Goal: Task Accomplishment & Management: Complete application form

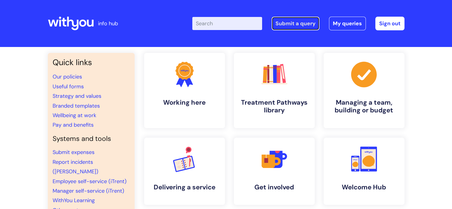
click at [298, 23] on link "Submit a query" at bounding box center [295, 24] width 48 height 14
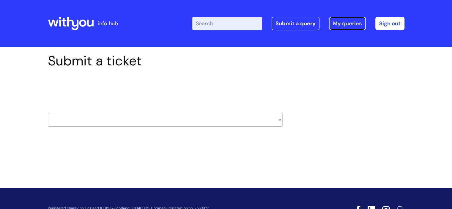
click at [338, 22] on link "My queries" at bounding box center [347, 24] width 37 height 14
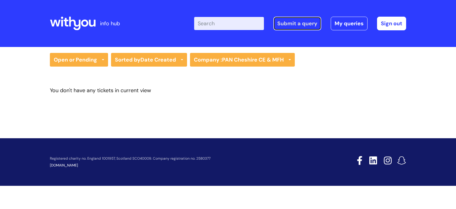
click at [299, 21] on link "Submit a query" at bounding box center [298, 24] width 48 height 14
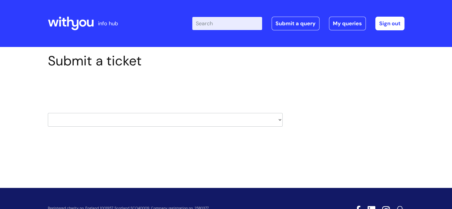
click at [279, 120] on select "HR / People IT and Support Clinical Drug Alerts Finance Accounts Data Support T…" at bounding box center [165, 120] width 235 height 14
select select "it_and_support"
click at [48, 113] on select "HR / People IT and Support Clinical Drug Alerts Finance Accounts Data Support T…" at bounding box center [165, 120] width 235 height 14
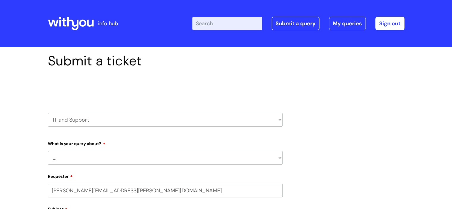
select select "80004286587"
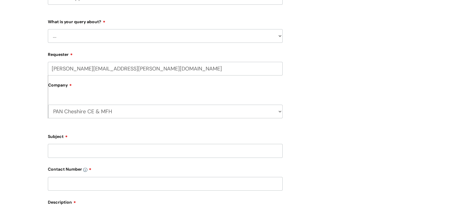
scroll to position [120, 0]
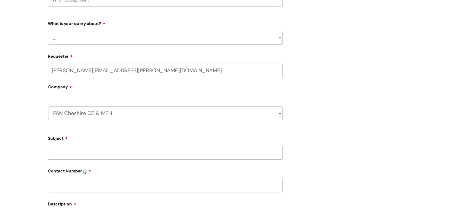
click at [270, 39] on select "... Mobile Phone Reset & MFA Accounts, Starters and Leavers IT Hardware issue I…" at bounding box center [165, 38] width 235 height 14
select select "System/software"
click at [48, 31] on select "... Mobile Phone Reset & MFA Accounts, Starters and Leavers IT Hardware issue I…" at bounding box center [165, 38] width 235 height 14
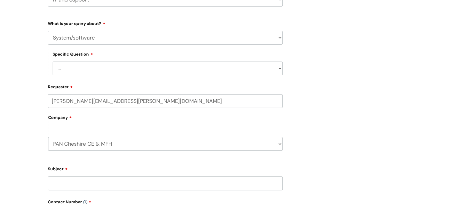
click at [225, 70] on select "... Halo PCMIS Iaptus NHS Email CJSM Email Mitel Another System Google (Workspa…" at bounding box center [168, 68] width 230 height 14
select select "IT Portal"
click at [53, 61] on select "... Halo PCMIS Iaptus NHS Email CJSM Email Mitel Another System Google (Workspa…" at bounding box center [168, 68] width 230 height 14
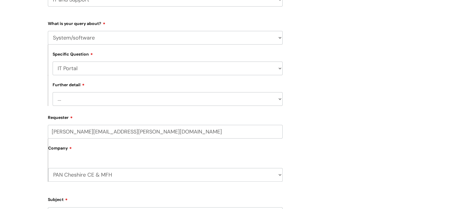
click at [219, 99] on select "... I need help logging in I’d like access to the IT Portal I’d like to add a p…" at bounding box center [168, 99] width 230 height 14
select select "I’ve got an issue with the IT Portal"
click at [53, 92] on select "... I need help logging in I’d like access to the IT Portal I’d like to add a p…" at bounding box center [168, 99] width 230 height 14
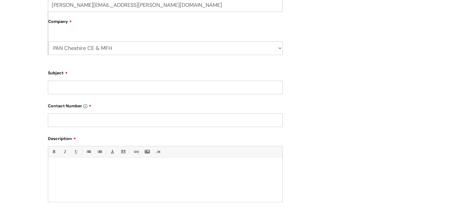
scroll to position [250, 0]
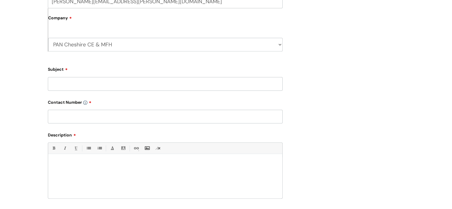
click at [172, 89] on input "Subject" at bounding box center [165, 84] width 235 height 14
type input "IT Portal booted me out"
click at [75, 167] on div at bounding box center [165, 177] width 234 height 41
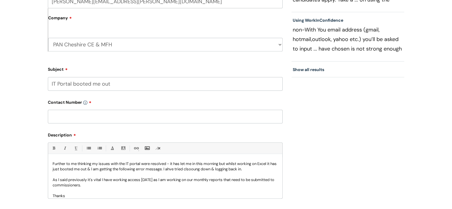
scroll to position [22, 0]
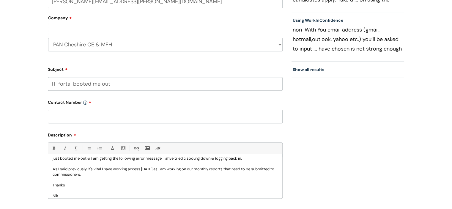
click at [181, 159] on p "Further to me thinking my issues with the IT portal were resolved - it has let …" at bounding box center [165, 155] width 225 height 11
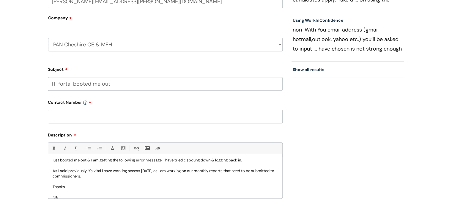
click at [207, 159] on p "Further to me thinking my issues with the IT portal were resolved - it has let …" at bounding box center [165, 157] width 225 height 11
click at [103, 178] on p "As I said previously it's vital I have working access today as I am working on …" at bounding box center [165, 173] width 225 height 11
click at [176, 189] on p "I understand others in other services such as Lancs have also experi3enced issu…" at bounding box center [165, 186] width 225 height 5
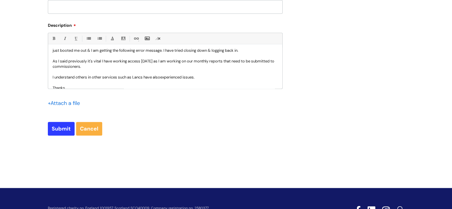
scroll to position [363, 0]
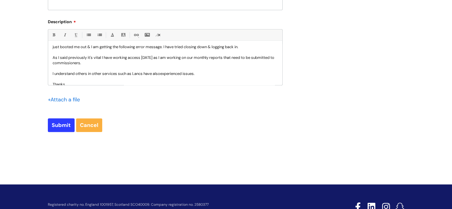
click at [72, 101] on input "file" at bounding box center [63, 98] width 30 height 7
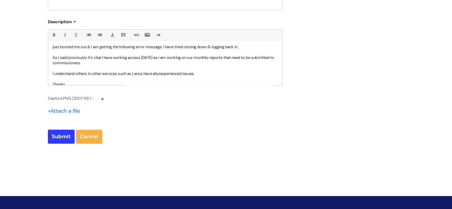
click at [60, 110] on input "file" at bounding box center [63, 110] width 30 height 7
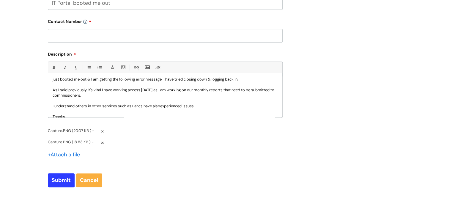
scroll to position [320, 0]
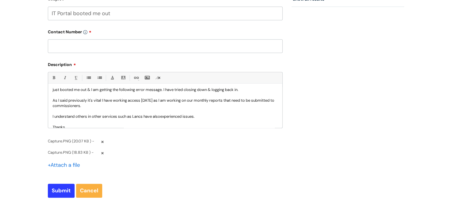
click at [190, 51] on input "text" at bounding box center [165, 46] width 235 height 14
paste input "07970811904"
type input "07970811904"
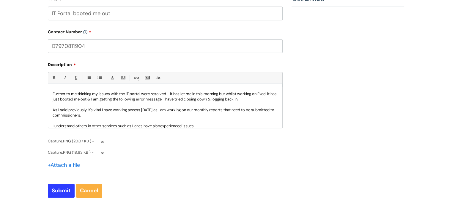
scroll to position [11, 0]
click at [173, 99] on p "Further to me thinking my issues with the IT portal were resolved - it has let …" at bounding box center [165, 96] width 225 height 11
click at [253, 100] on p "Further to me thinking my issues with the IT portal were resolved - it has let …" at bounding box center [165, 96] width 225 height 11
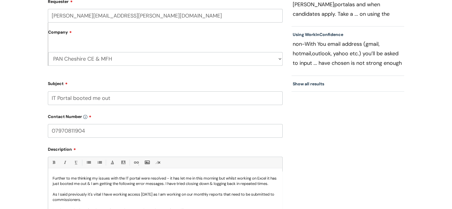
scroll to position [235, 0]
click at [174, 102] on input "IT Portal booted me out" at bounding box center [165, 99] width 235 height 14
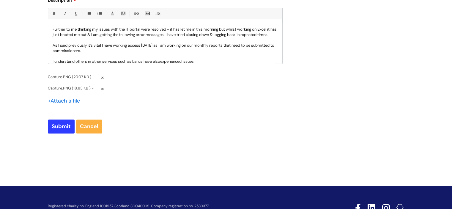
scroll to position [409, 0]
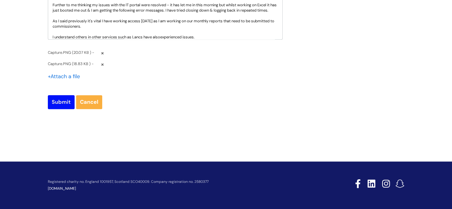
type input "IT Portal booted me out - Urgent reports due"
click at [62, 96] on input "Submit" at bounding box center [61, 102] width 27 height 14
type input "Please Wait..."
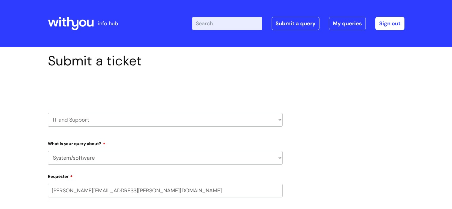
select select "System/software"
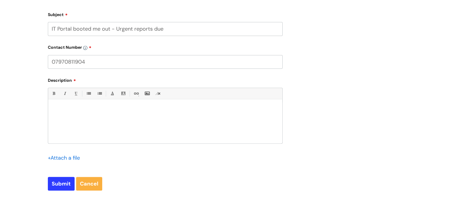
scroll to position [244, 0]
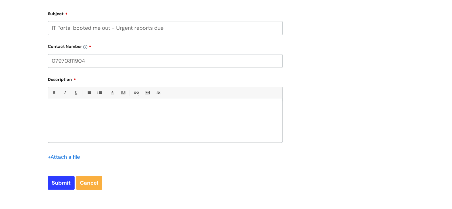
click at [135, 112] on div at bounding box center [165, 121] width 234 height 41
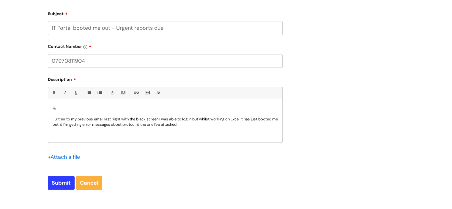
click at [137, 125] on p "Further to my previous email last night with the black screen I was able to log…" at bounding box center [165, 121] width 225 height 11
click at [223, 124] on p "Further to my previous email last night with the black screen I was able to log…" at bounding box center [165, 121] width 225 height 11
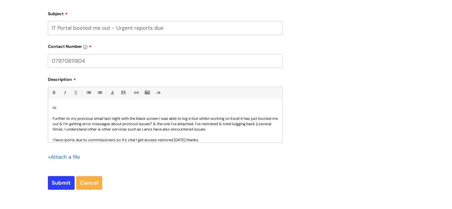
scroll to position [11, 0]
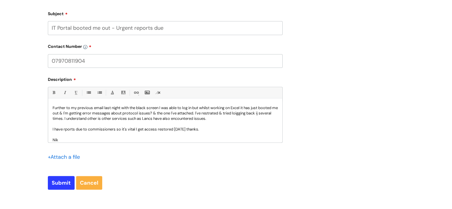
click at [229, 113] on p "Further to my previous email last night with the black screen I was able to log…" at bounding box center [165, 113] width 225 height 16
click at [263, 113] on p "Further to my previous email last night with the black screen I was able to log…" at bounding box center [165, 113] width 225 height 16
click at [65, 130] on p "I have rports due to commissioners so it's vital I get access restored today th…" at bounding box center [165, 129] width 225 height 5
click at [64, 119] on p "Further to my previous email last night with the black screen I was able to log…" at bounding box center [165, 113] width 225 height 16
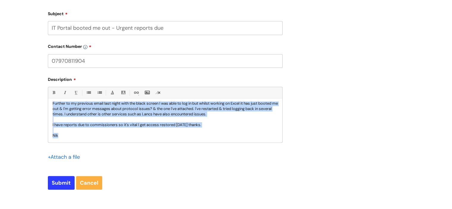
scroll to position [0, 0]
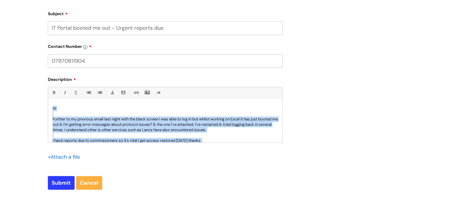
drag, startPoint x: 60, startPoint y: 136, endPoint x: 43, endPoint y: 66, distance: 72.4
click at [43, 66] on div "Submit a ticket Select issue type HR / People IT and Support Clinical Drug Aler…" at bounding box center [165, 3] width 244 height 391
copy div "Hi Further to my previous email last night with the black screen I was able to …"
click at [61, 184] on input "Submit" at bounding box center [61, 183] width 27 height 14
type input "Please Wait..."
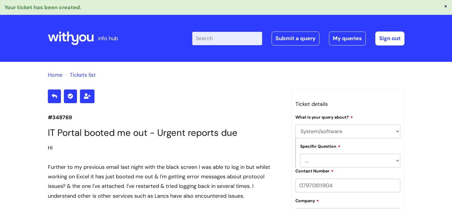
select select "System/software"
click at [342, 39] on link "My queries" at bounding box center [347, 38] width 37 height 14
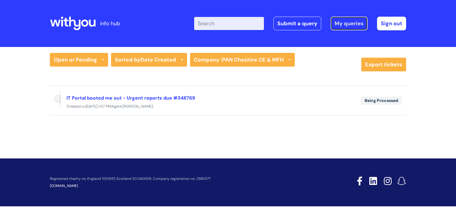
click at [339, 23] on link "My queries" at bounding box center [349, 24] width 37 height 14
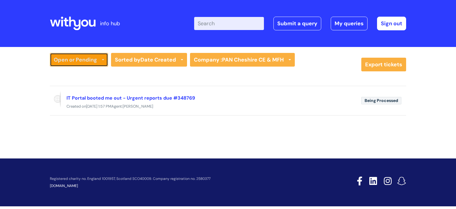
click at [103, 56] on link "Open or Pending" at bounding box center [79, 60] width 58 height 14
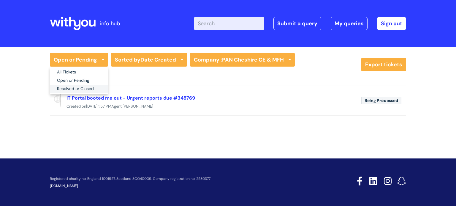
click at [94, 88] on link "Resolved or Closed" at bounding box center [79, 89] width 58 height 8
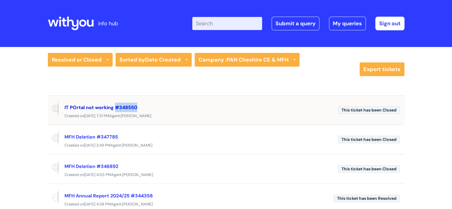
drag, startPoint x: 138, startPoint y: 108, endPoint x: 115, endPoint y: 108, distance: 22.3
click at [115, 108] on div "IT POrtal not working #348550" at bounding box center [198, 107] width 269 height 10
copy link "#348550"
click at [96, 106] on link "IT POrtal not working #348550" at bounding box center [100, 107] width 73 height 6
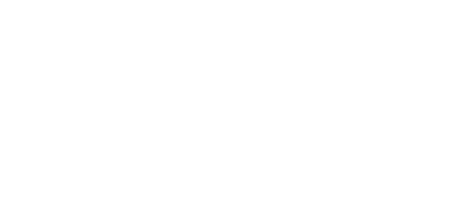
select select "System/software"
select select "IT Portal"
select select "I’ve got an issue with the IT Portal"
